Goal: Task Accomplishment & Management: Use online tool/utility

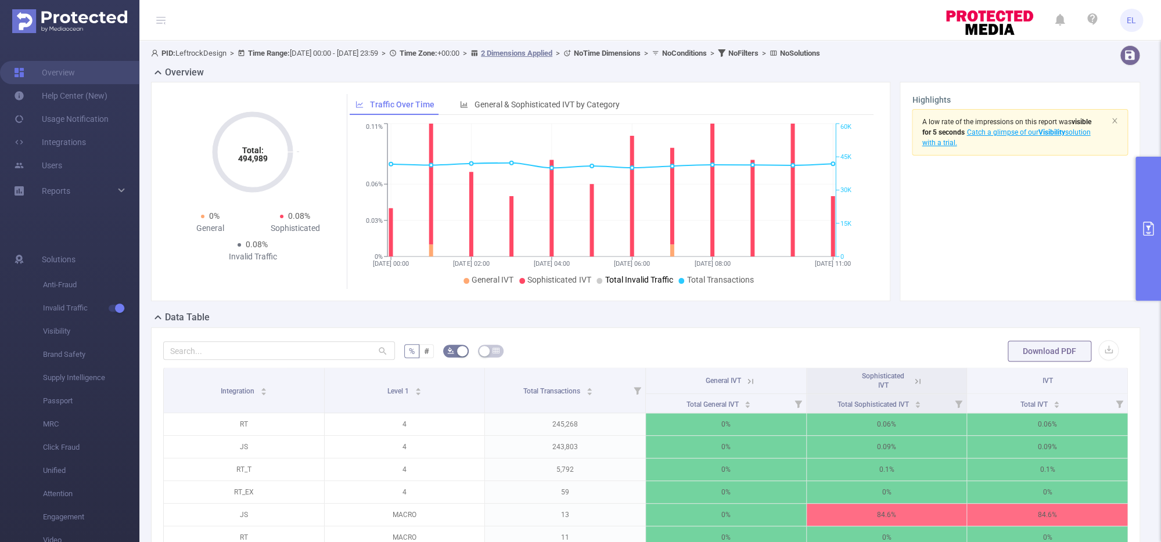
scroll to position [1, 0]
click at [1146, 231] on icon "primary" at bounding box center [1148, 229] width 14 height 14
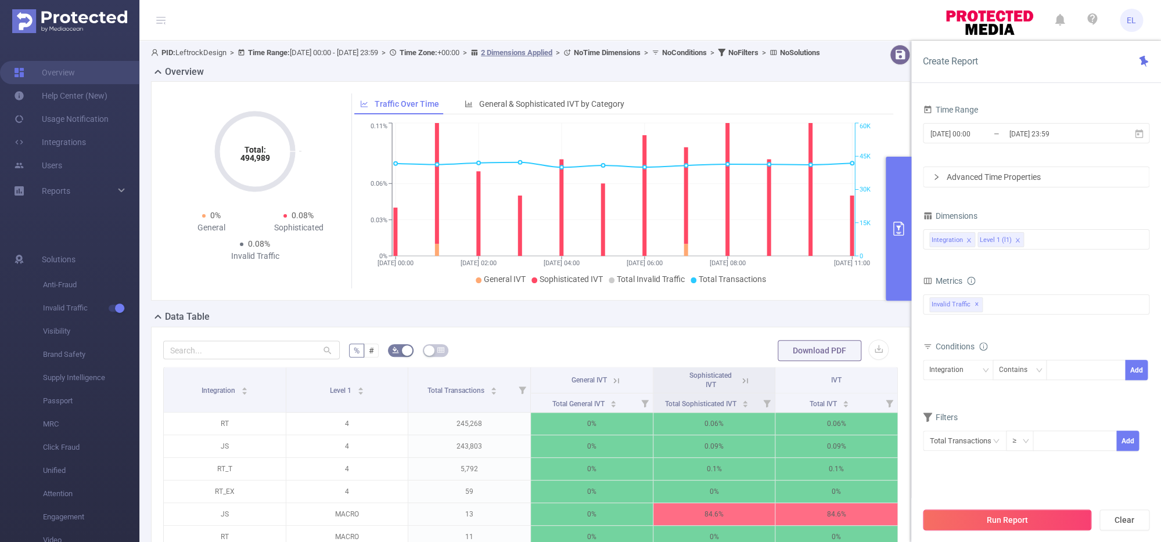
click at [984, 511] on button "Run Report" at bounding box center [1007, 520] width 168 height 21
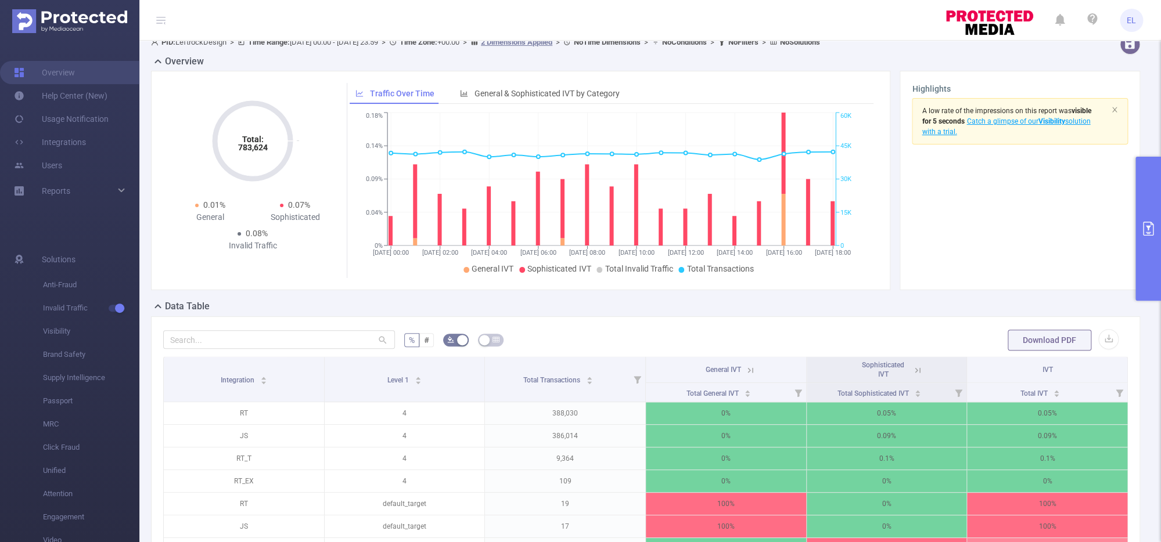
scroll to position [13, 0]
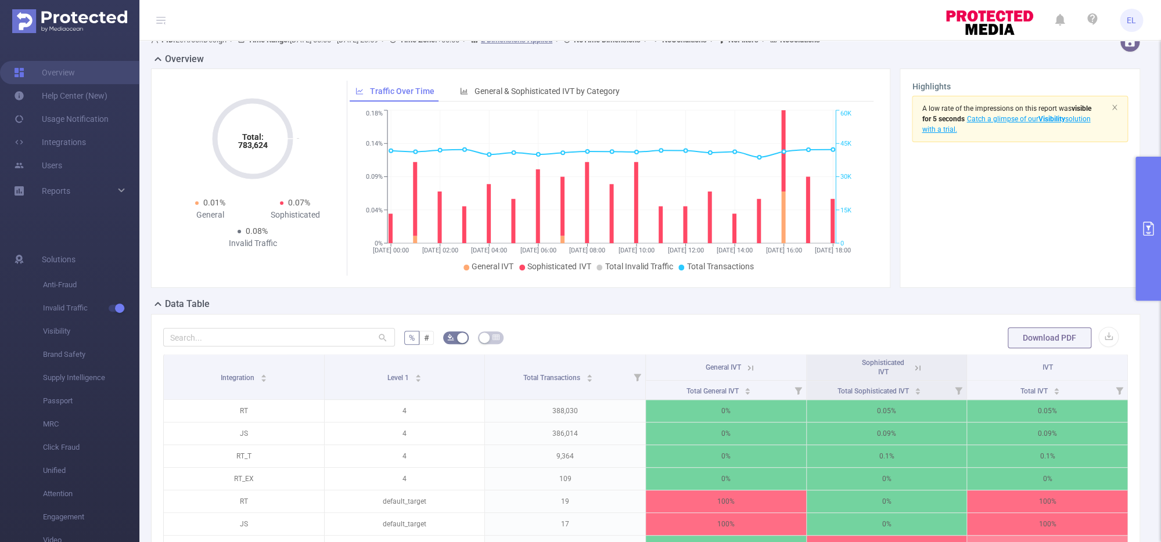
click at [1156, 228] on button "primary" at bounding box center [1148, 229] width 26 height 144
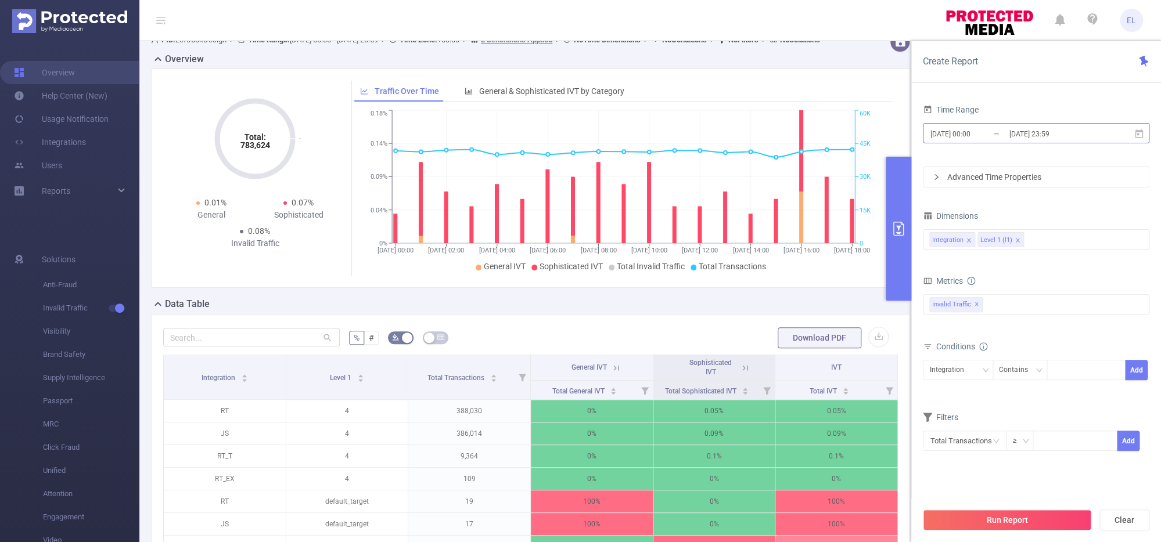
click at [1029, 138] on input "[DATE] 23:59" at bounding box center [1055, 134] width 94 height 16
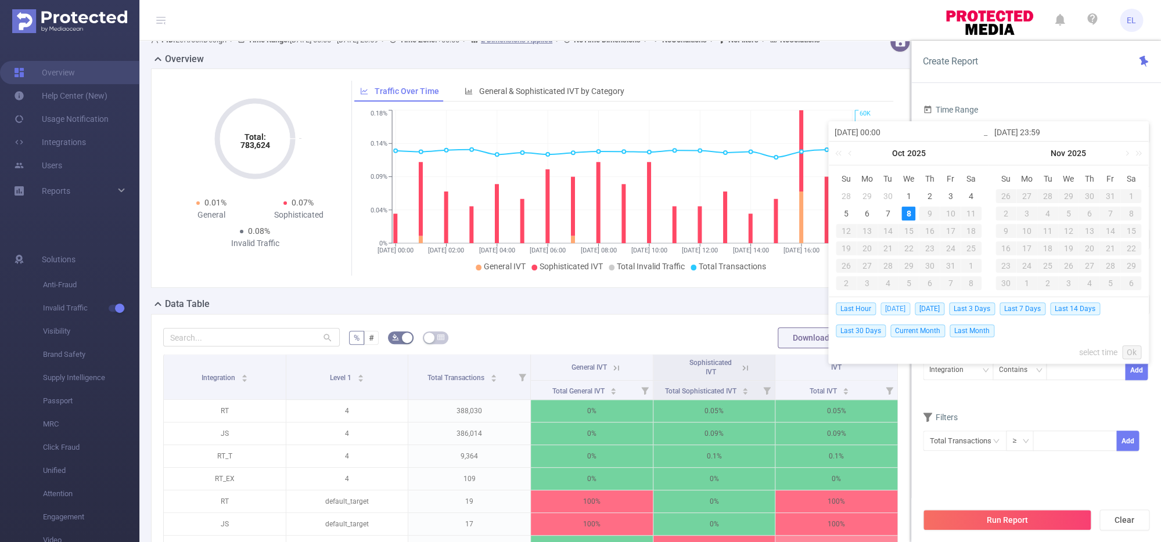
click at [901, 312] on span "[DATE]" at bounding box center [895, 309] width 30 height 13
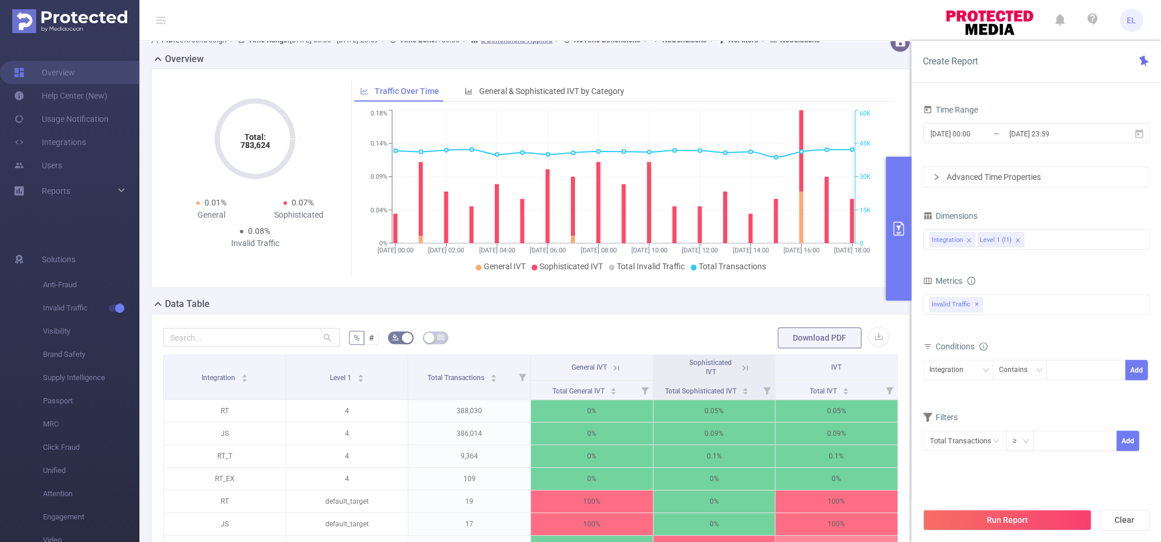
click at [901, 312] on div "Data Table" at bounding box center [535, 305] width 768 height 16
click at [994, 519] on button "Run Report" at bounding box center [1007, 520] width 168 height 21
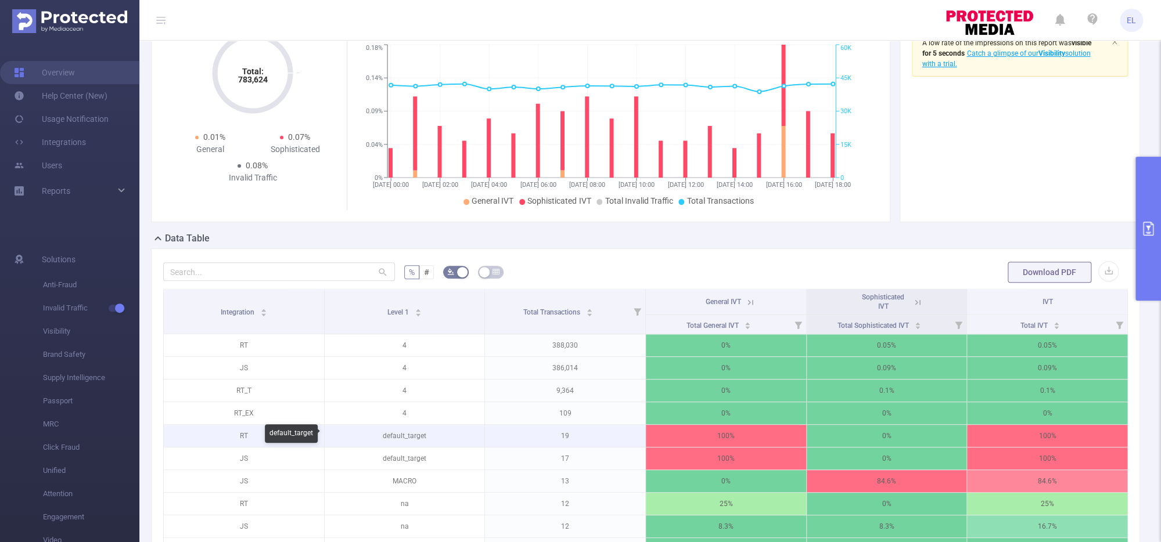
scroll to position [249, 0]
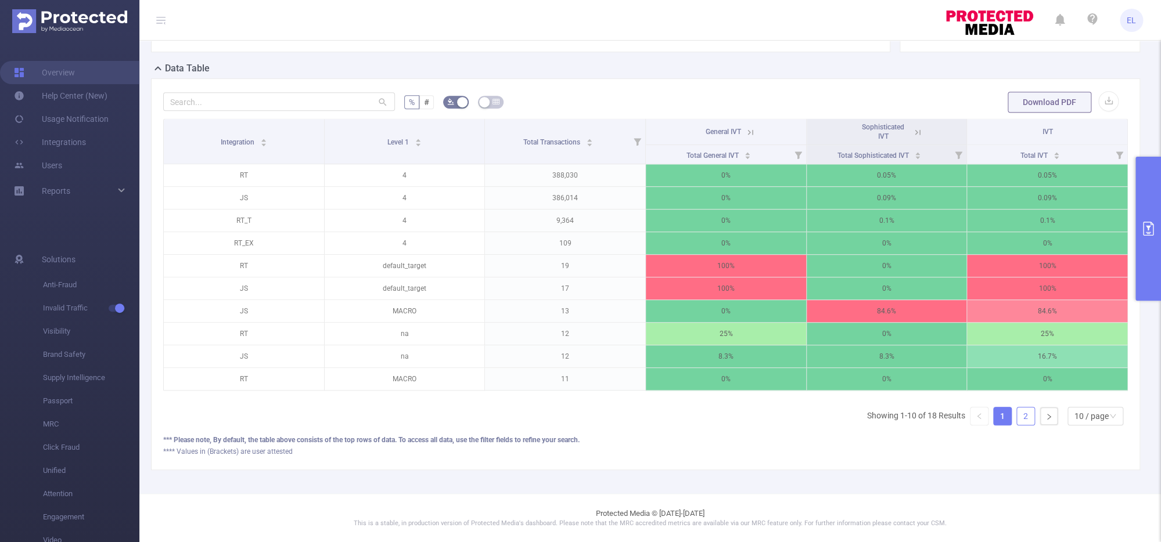
click at [1032, 413] on link "2" at bounding box center [1025, 416] width 17 height 17
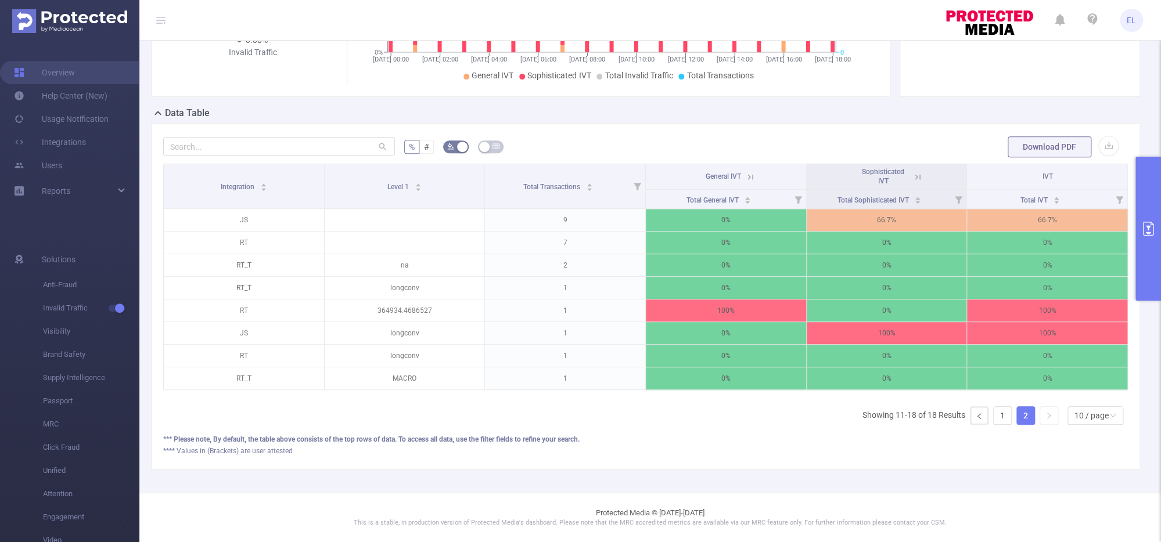
scroll to position [204, 0]
click at [1001, 419] on link "1" at bounding box center [1002, 416] width 17 height 17
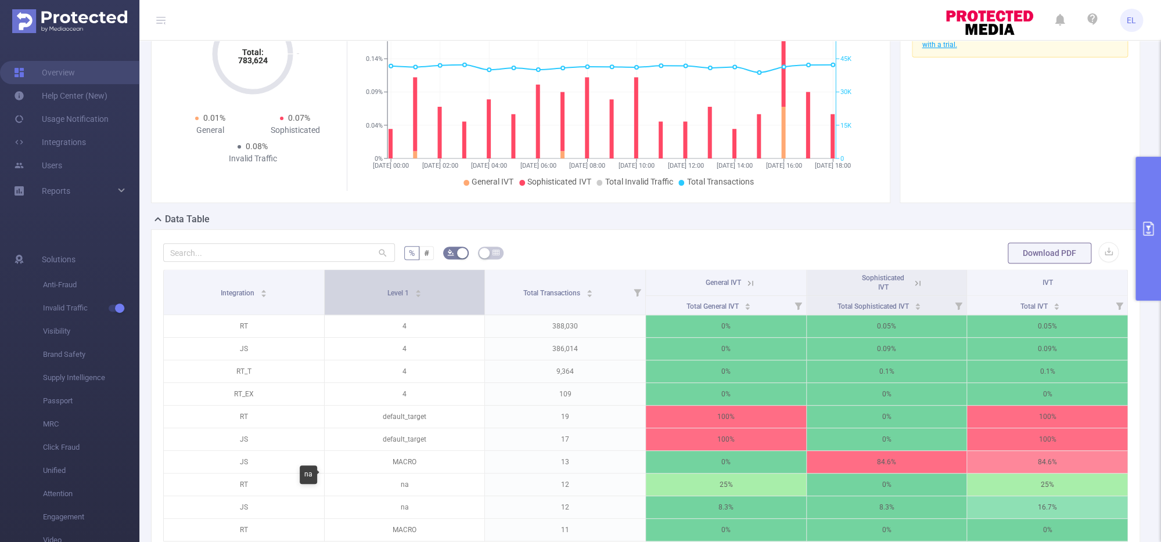
scroll to position [41, 0]
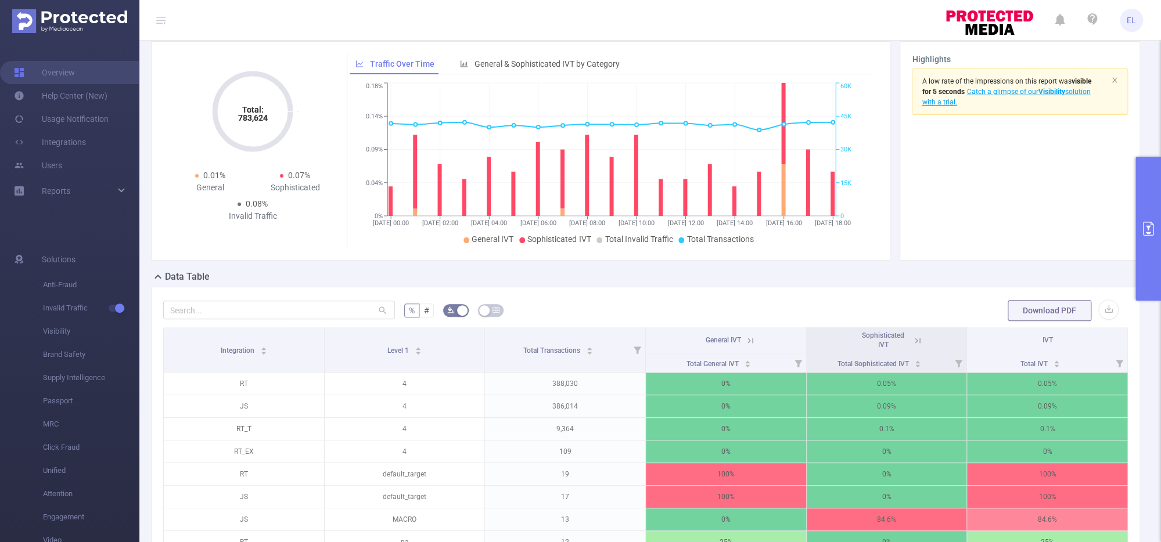
click at [920, 343] on icon at bounding box center [917, 341] width 10 height 10
